Goal: Task Accomplishment & Management: Manage account settings

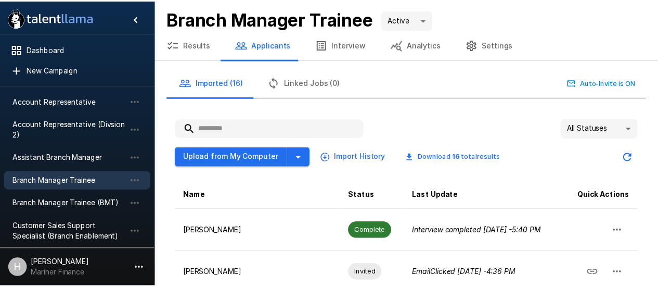
scroll to position [93, 0]
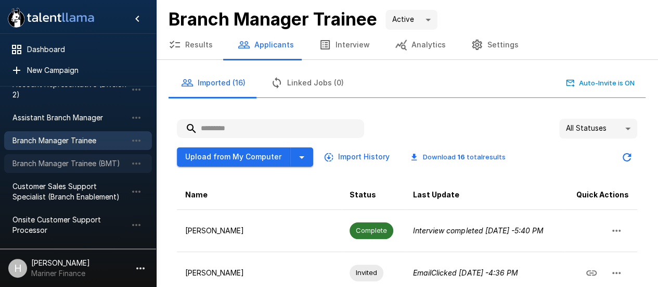
click at [89, 161] on span "Branch Manager Trainee (BMT)" at bounding box center [69, 163] width 114 height 10
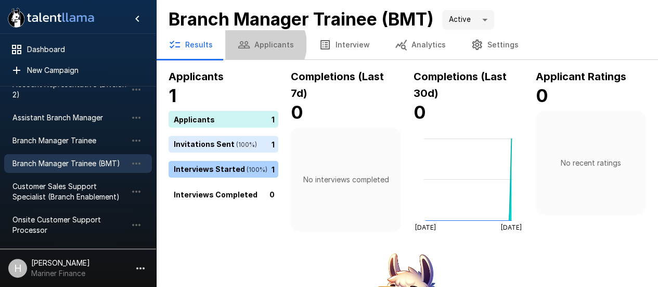
click at [259, 44] on button "Applicants" at bounding box center [265, 44] width 81 height 29
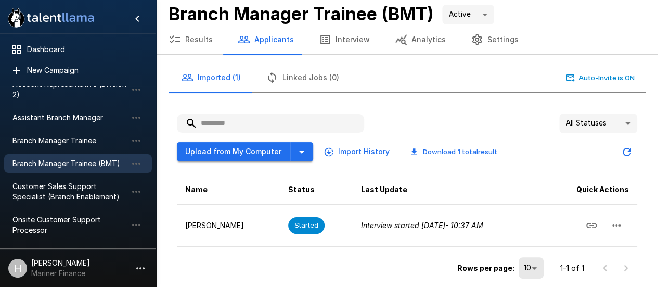
scroll to position [7, 0]
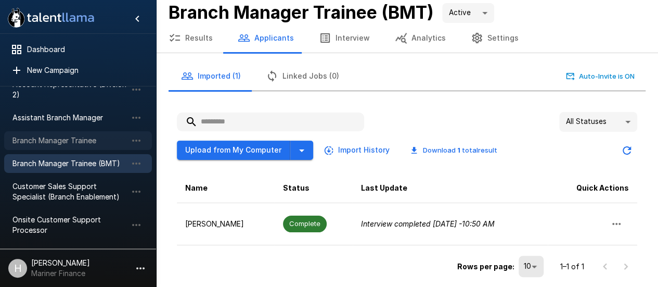
click at [85, 135] on span "Branch Manager Trainee" at bounding box center [69, 140] width 114 height 10
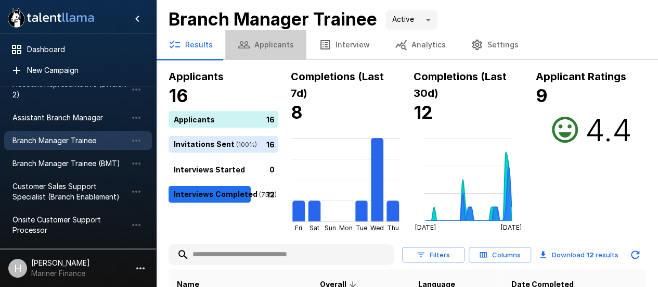
click at [277, 47] on button "Applicants" at bounding box center [265, 44] width 81 height 29
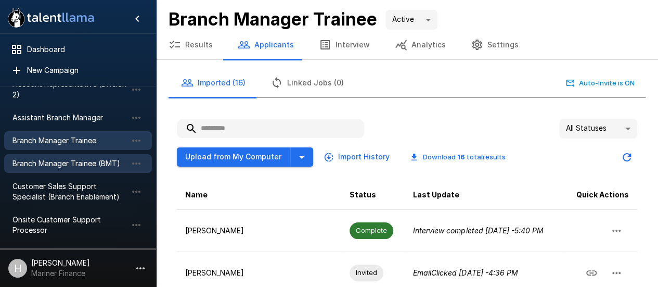
click at [96, 163] on span "Branch Manager Trainee (BMT)" at bounding box center [69, 163] width 114 height 10
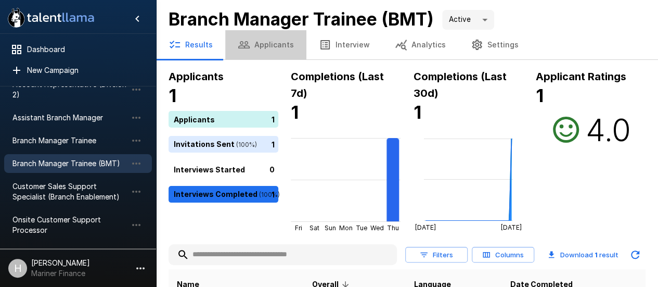
click at [265, 53] on button "Applicants" at bounding box center [265, 44] width 81 height 29
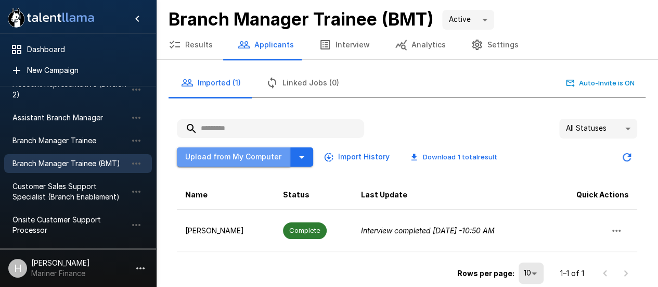
click at [236, 150] on button "Upload from My Computer" at bounding box center [233, 156] width 113 height 19
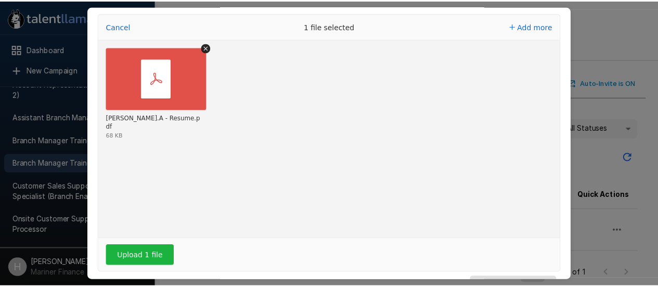
scroll to position [52, 0]
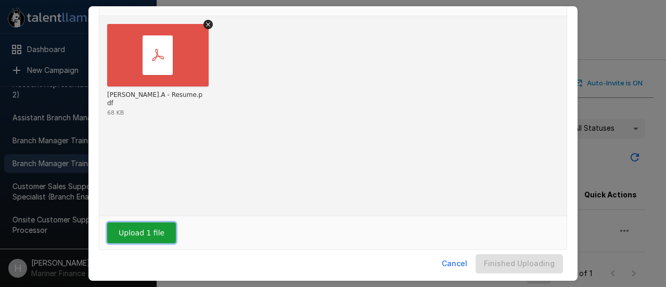
click at [158, 231] on button "Upload 1 file" at bounding box center [141, 232] width 69 height 21
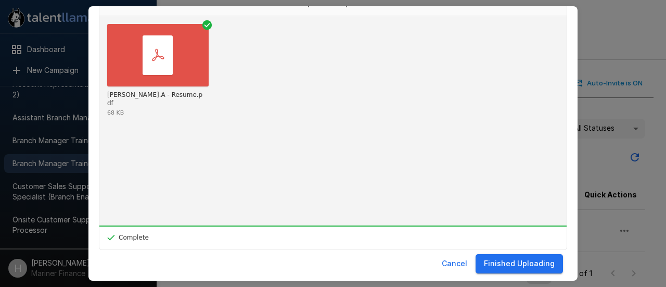
click at [493, 260] on button "Finished Uploading" at bounding box center [518, 263] width 87 height 19
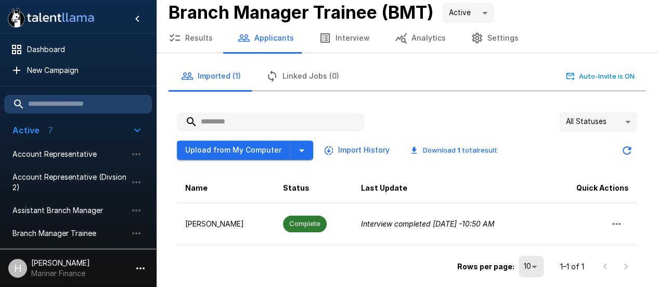
scroll to position [93, 0]
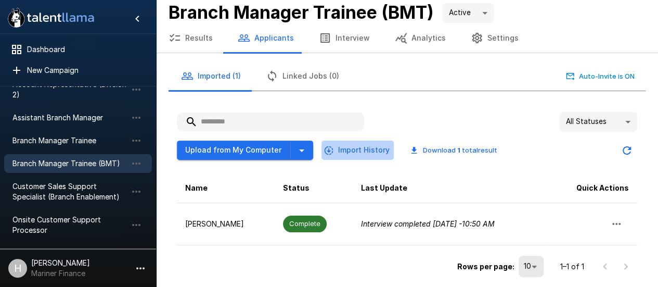
click at [366, 156] on button "Import History" at bounding box center [357, 149] width 72 height 19
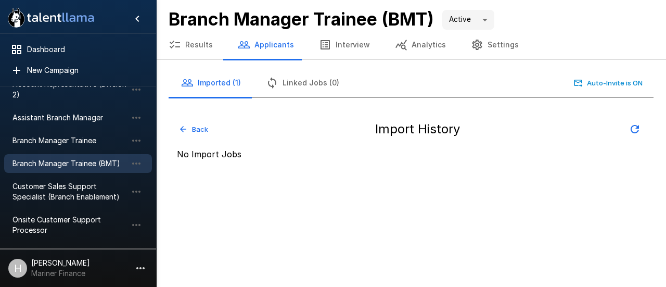
click at [200, 125] on button "Back" at bounding box center [194, 129] width 34 height 16
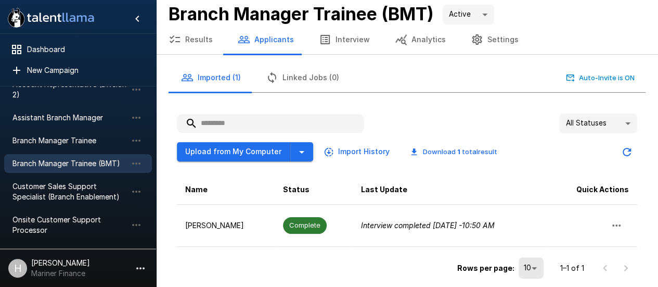
scroll to position [7, 0]
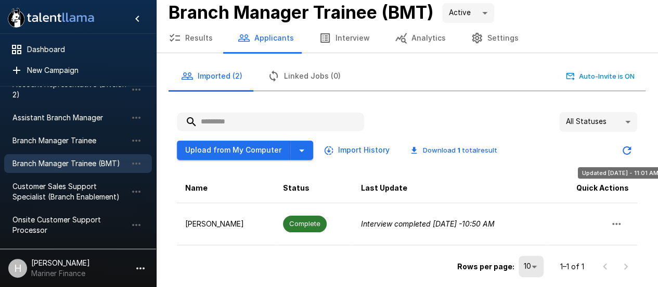
click at [622, 154] on icon "Updated Today - 11:01 AM" at bounding box center [626, 150] width 12 height 12
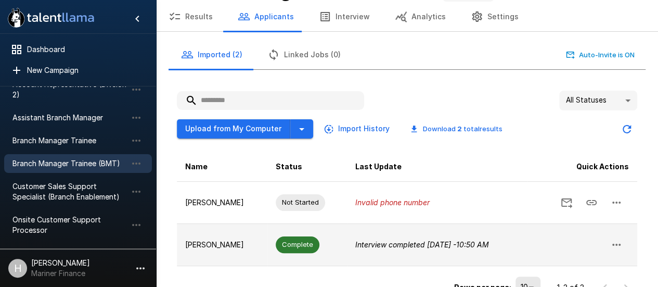
scroll to position [49, 0]
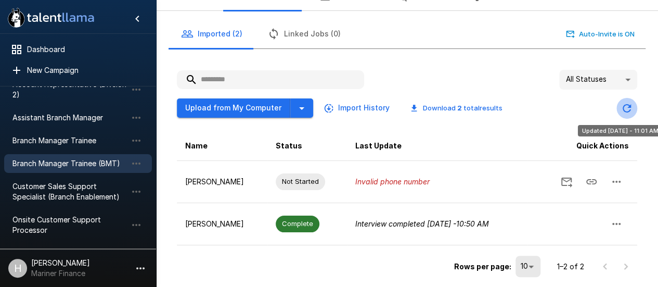
click at [629, 106] on icon "Updated Today - 11:01 AM" at bounding box center [627, 108] width 8 height 8
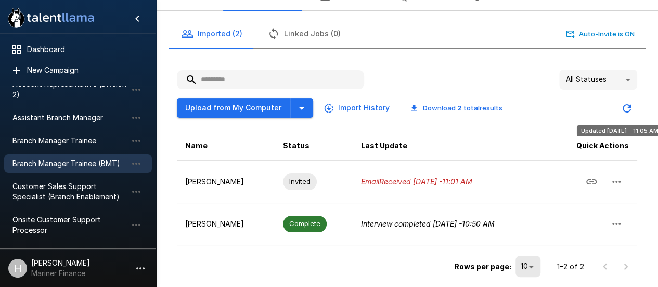
click at [626, 106] on icon "Updated Today - 11:05 AM" at bounding box center [626, 108] width 12 height 12
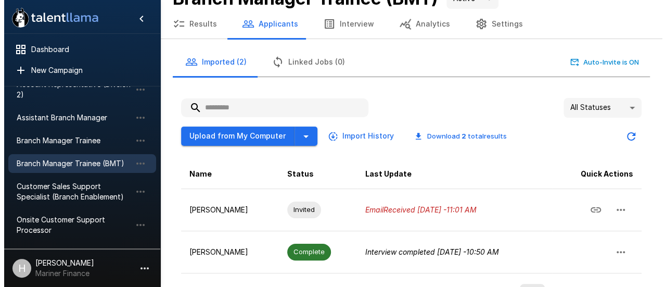
scroll to position [0, 0]
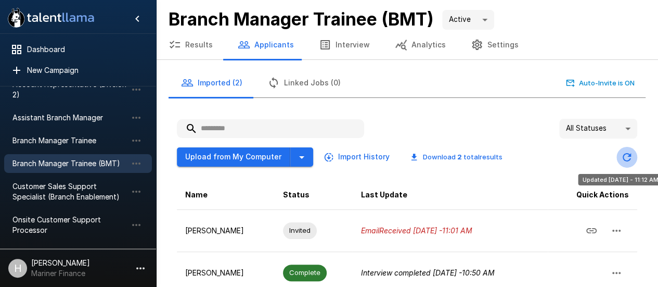
click at [630, 153] on icon "Updated Today - 11:12 AM" at bounding box center [627, 157] width 8 height 8
click at [221, 162] on button "Upload from My Computer" at bounding box center [233, 156] width 113 height 19
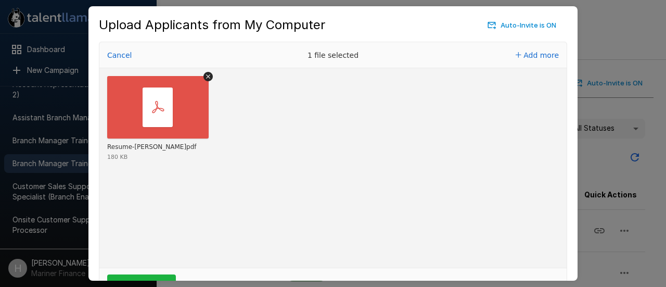
scroll to position [52, 0]
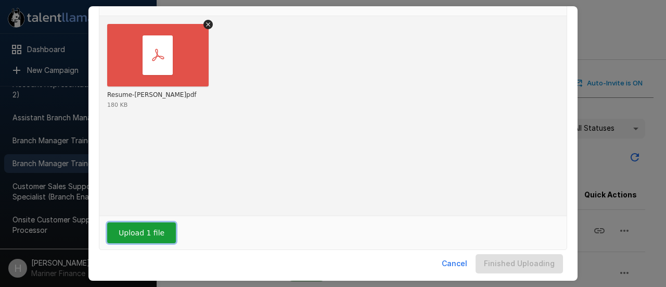
click at [141, 227] on button "Upload 1 file" at bounding box center [141, 232] width 69 height 21
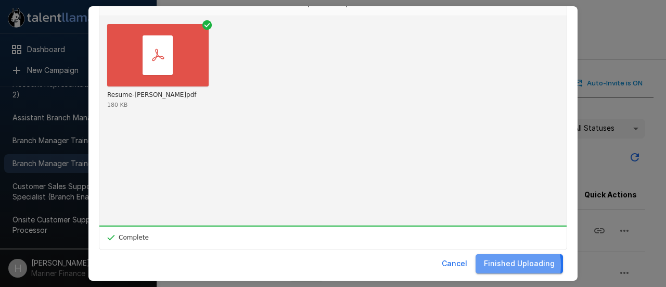
click at [486, 265] on button "Finished Uploading" at bounding box center [518, 263] width 87 height 19
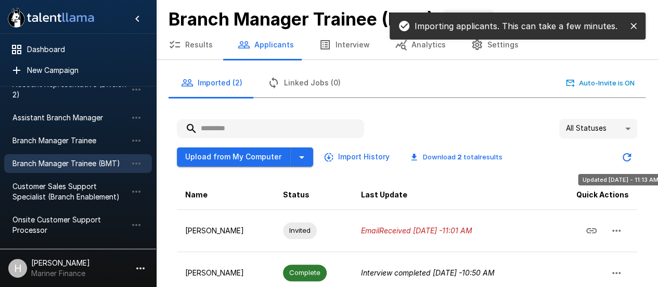
click at [631, 155] on icon "Updated Today - 11:13 AM" at bounding box center [626, 157] width 12 height 12
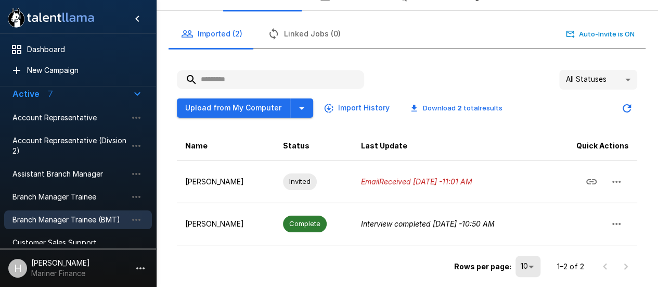
scroll to position [0, 0]
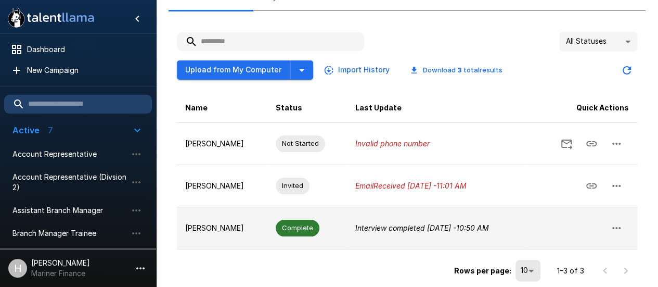
scroll to position [90, 0]
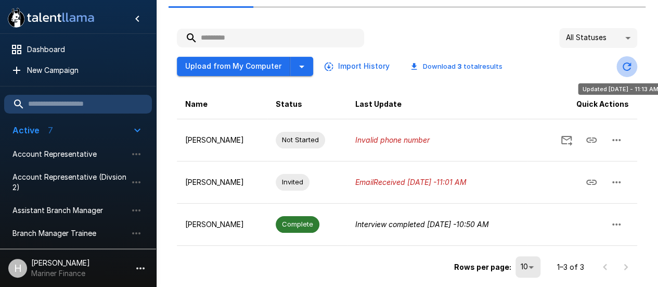
click at [626, 68] on icon "Updated Today - 11:13 AM" at bounding box center [626, 66] width 12 height 12
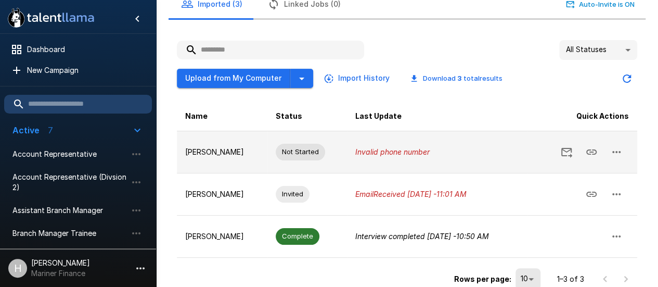
scroll to position [90, 0]
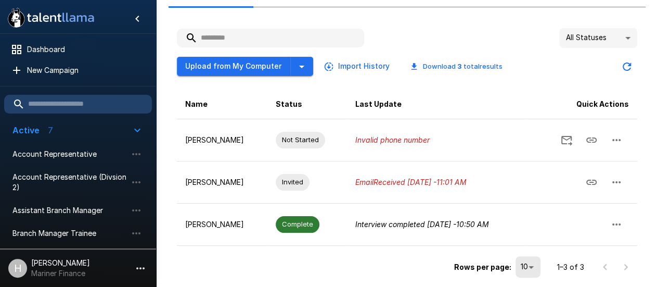
click at [625, 67] on icon "Updated Today - 11:14 AM" at bounding box center [626, 66] width 12 height 12
click at [625, 71] on icon "Updated Today - 11:24 AM" at bounding box center [626, 66] width 12 height 12
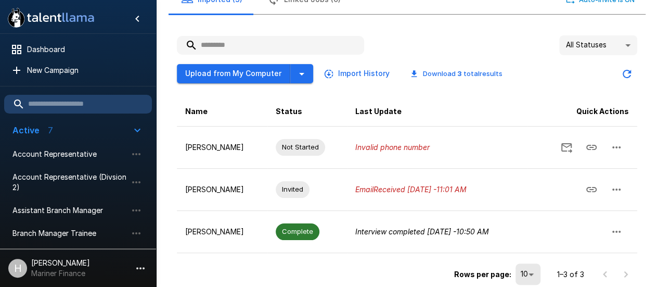
scroll to position [38, 0]
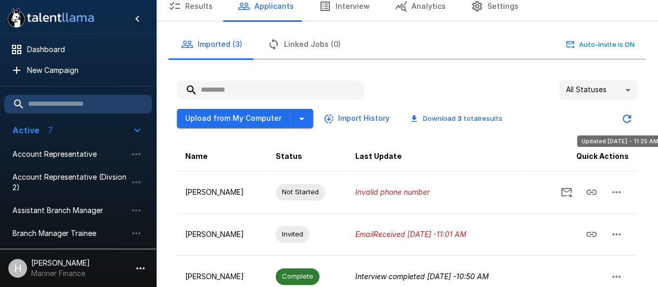
click at [625, 123] on icon "Updated Today - 11:25 AM" at bounding box center [626, 118] width 12 height 12
click at [624, 123] on icon "Updated Today - 11:25 AM" at bounding box center [626, 118] width 12 height 12
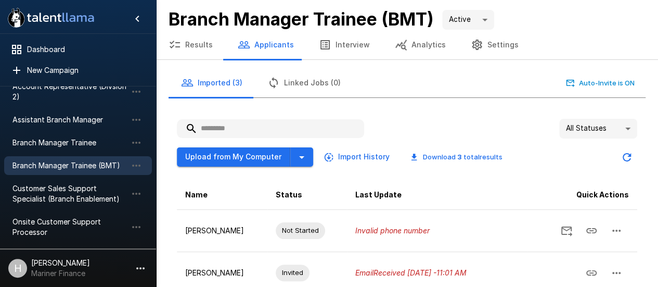
scroll to position [93, 0]
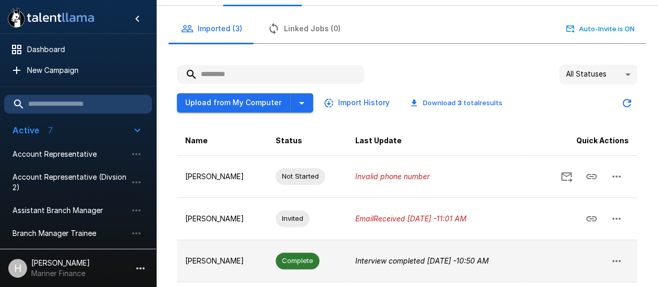
scroll to position [38, 0]
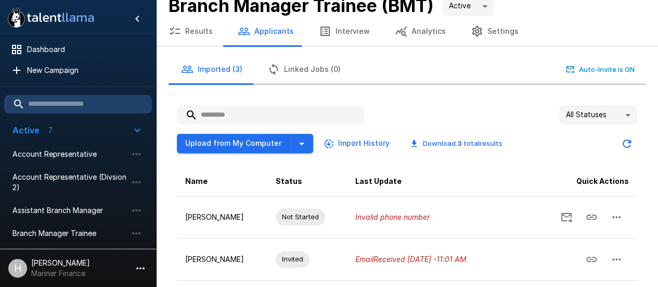
scroll to position [52, 0]
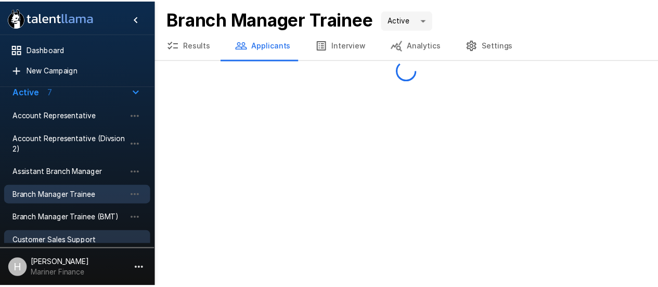
scroll to position [93, 0]
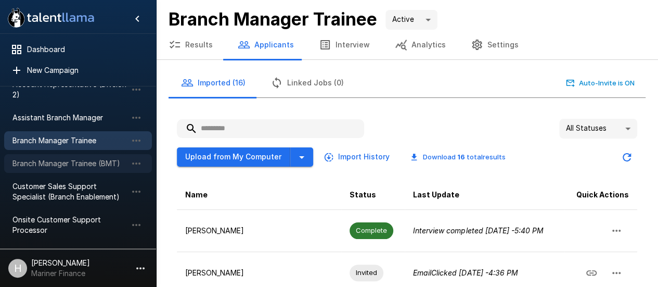
click at [92, 167] on span "Branch Manager Trainee (BMT)" at bounding box center [69, 163] width 114 height 10
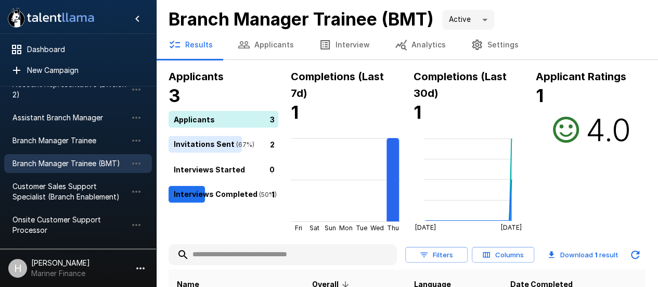
click at [276, 44] on button "Applicants" at bounding box center [265, 44] width 81 height 29
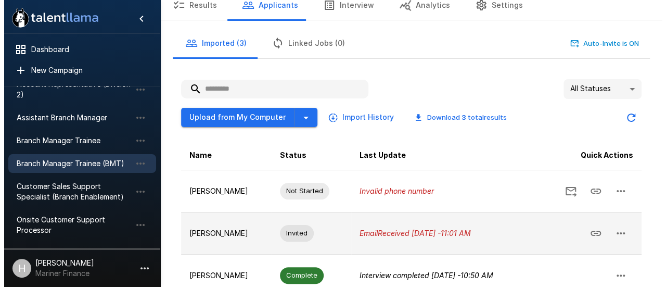
scroll to position [90, 0]
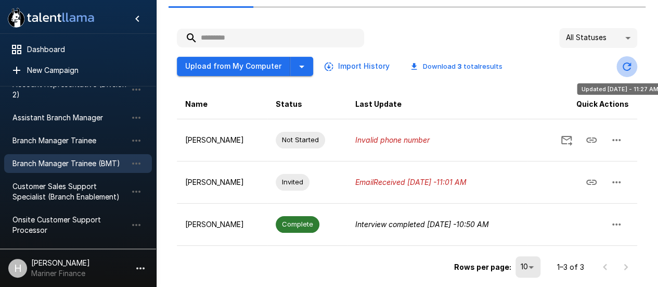
click at [627, 61] on icon "Updated Today - 11:27 AM" at bounding box center [626, 66] width 12 height 12
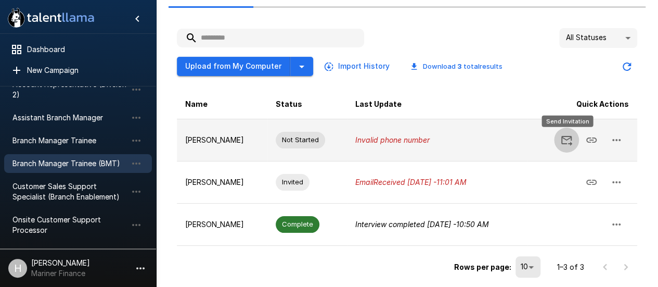
click at [567, 138] on icon "Send Invitation" at bounding box center [566, 140] width 12 height 12
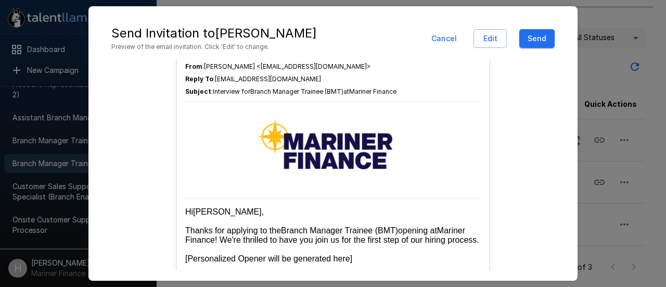
scroll to position [0, 0]
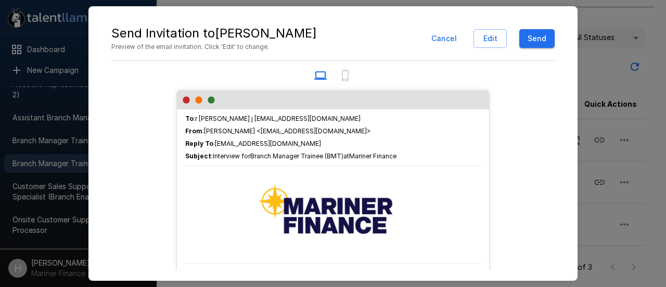
click at [195, 119] on span "To : r obert p elayo j r5@gmail.com" at bounding box center [332, 118] width 295 height 10
click at [488, 33] on button "Edit" at bounding box center [489, 38] width 33 height 19
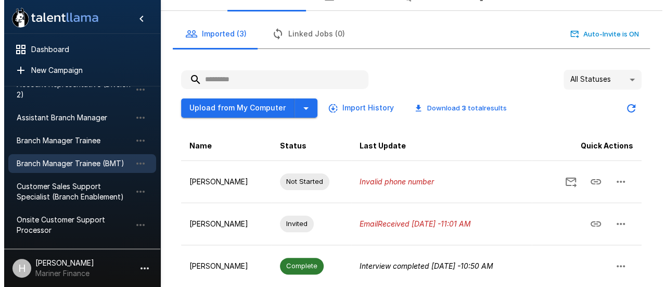
scroll to position [90, 0]
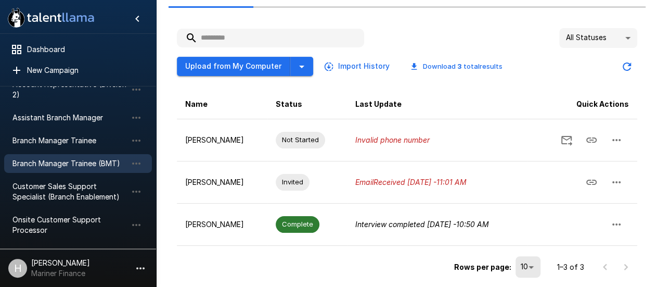
click at [630, 70] on icon "Updated Today - 11:31 AM" at bounding box center [626, 66] width 12 height 12
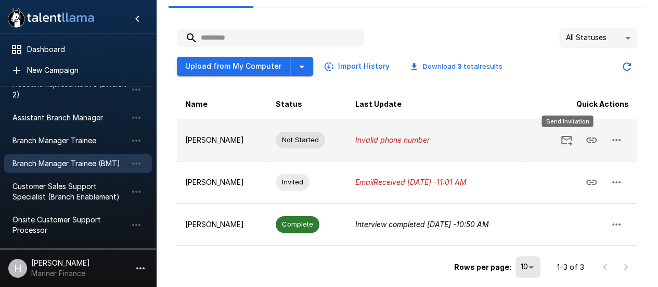
click at [571, 137] on icon "Send Invitation" at bounding box center [566, 141] width 11 height 10
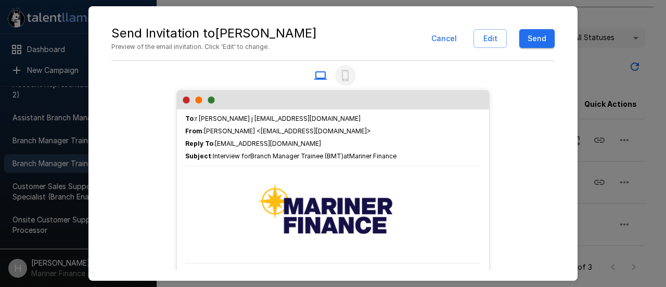
click at [342, 76] on icon "button" at bounding box center [345, 75] width 12 height 12
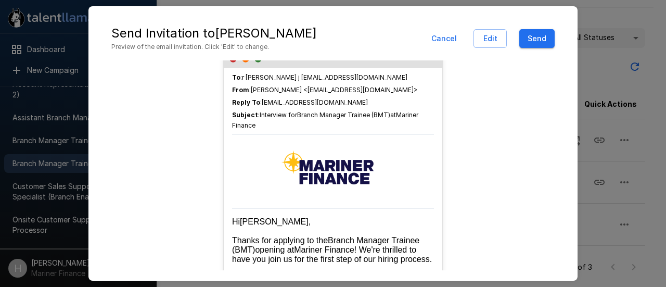
scroll to position [3, 0]
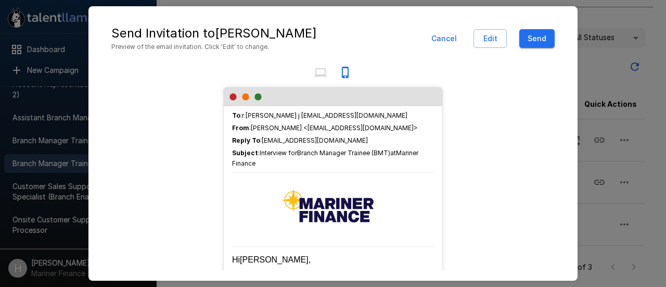
click at [310, 72] on button "button" at bounding box center [320, 72] width 21 height 21
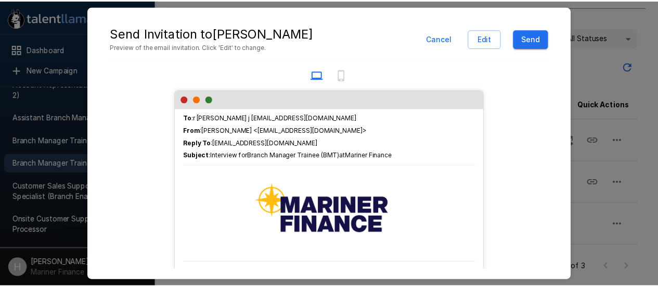
scroll to position [0, 0]
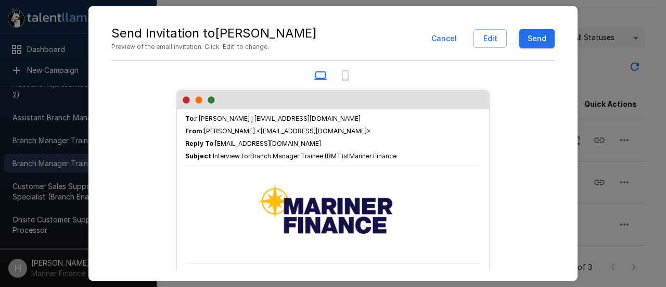
click at [526, 44] on button "Send" at bounding box center [536, 38] width 35 height 19
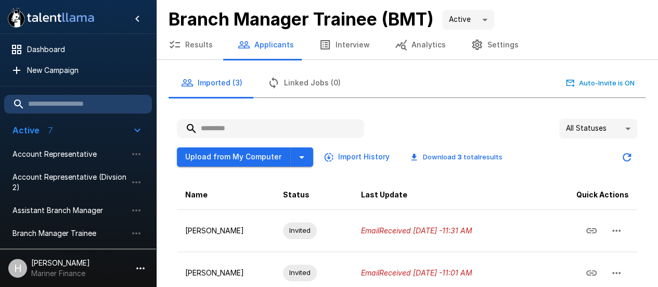
click at [623, 154] on icon "Updated Today - 11:31 AM" at bounding box center [627, 157] width 8 height 8
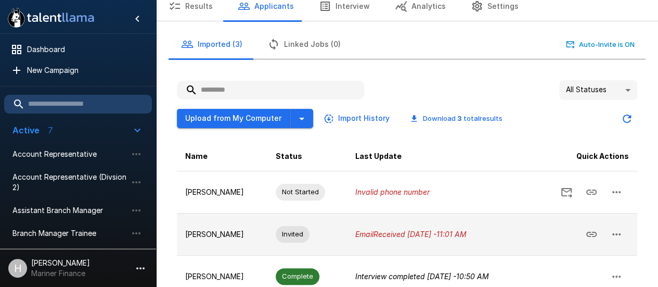
scroll to position [90, 0]
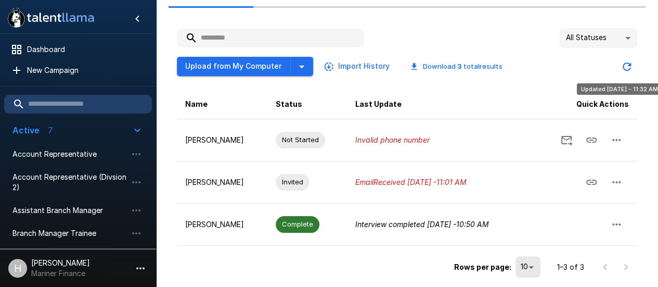
click at [631, 64] on icon "Updated Today - 11:32 AM" at bounding box center [626, 66] width 12 height 12
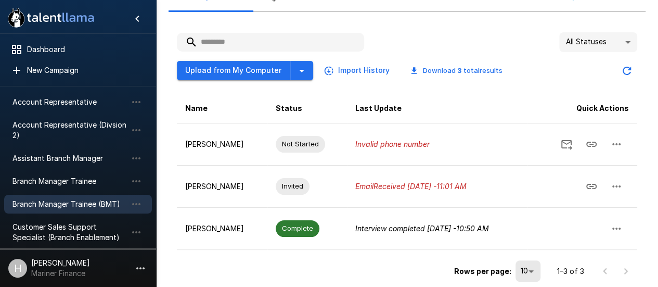
scroll to position [90, 0]
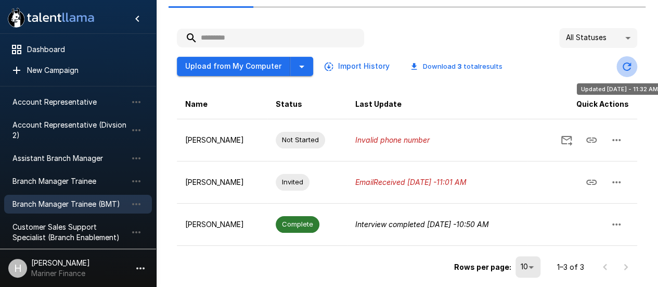
click at [620, 66] on icon "Updated Today - 11:32 AM" at bounding box center [626, 66] width 12 height 12
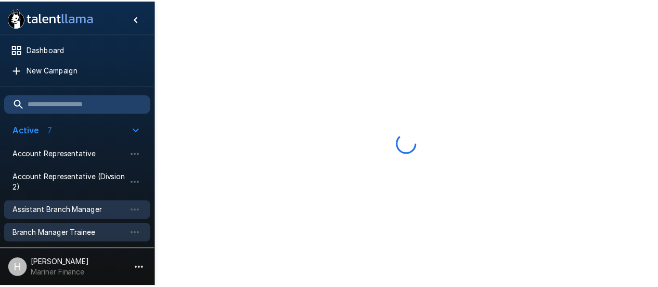
scroll to position [93, 0]
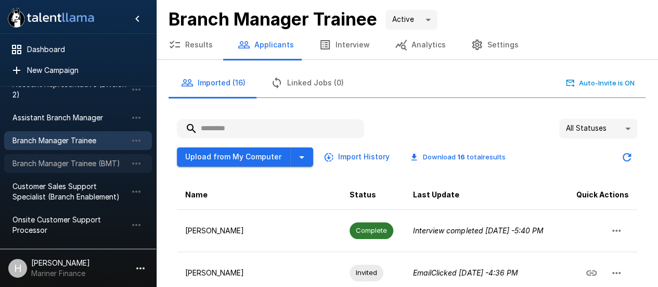
click at [100, 160] on span "Branch Manager Trainee (BMT)" at bounding box center [69, 163] width 114 height 10
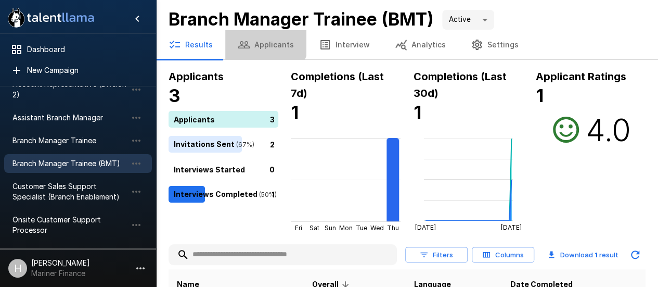
click at [262, 39] on button "Applicants" at bounding box center [265, 44] width 81 height 29
